Goal: Information Seeking & Learning: Find specific fact

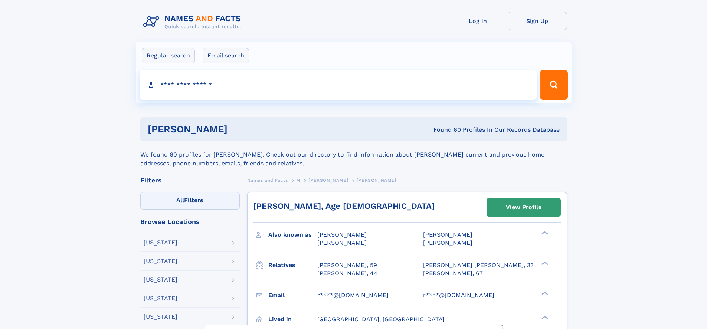
click at [190, 201] on label "All Filters" at bounding box center [190, 201] width 100 height 18
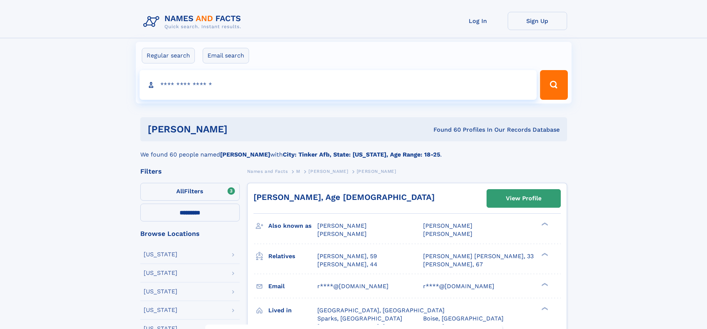
select select "**"
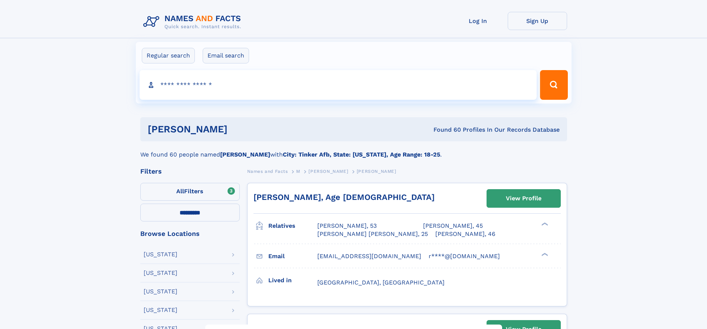
select select "**"
